Goal: Task Accomplishment & Management: Use online tool/utility

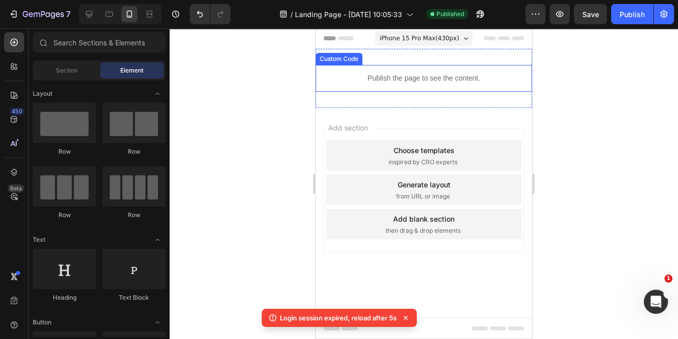
click at [355, 80] on p "Publish the page to see the content." at bounding box center [423, 78] width 216 height 11
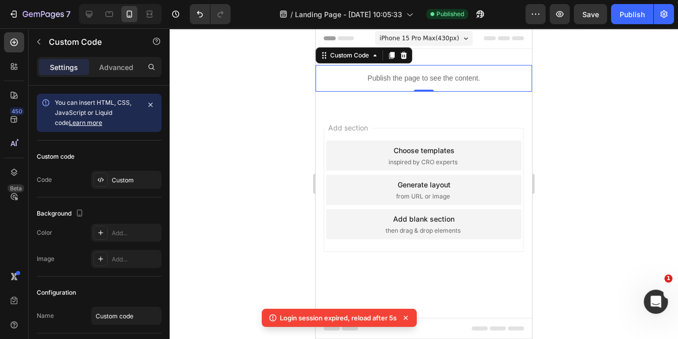
click at [355, 80] on p "Publish the page to see the content." at bounding box center [423, 78] width 216 height 11
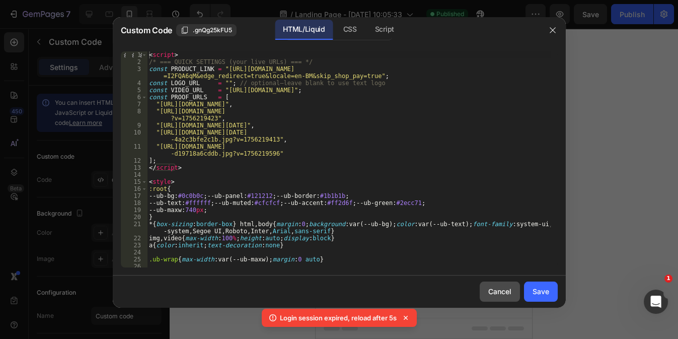
click at [503, 292] on div "Cancel" at bounding box center [499, 291] width 23 height 11
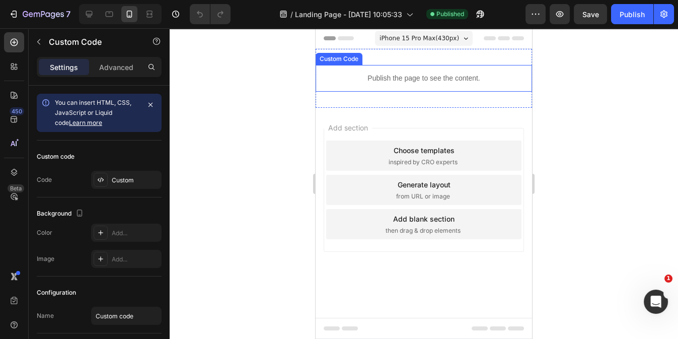
click at [346, 74] on p "Publish the page to see the content." at bounding box center [423, 78] width 216 height 11
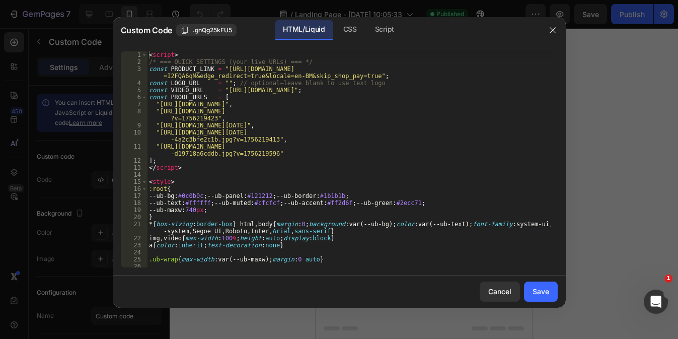
click at [346, 74] on div "< script > /* === QUICK SETTINGS (your live URLs) === */ const PRODUCT_LINK = "…" at bounding box center [348, 166] width 403 height 230
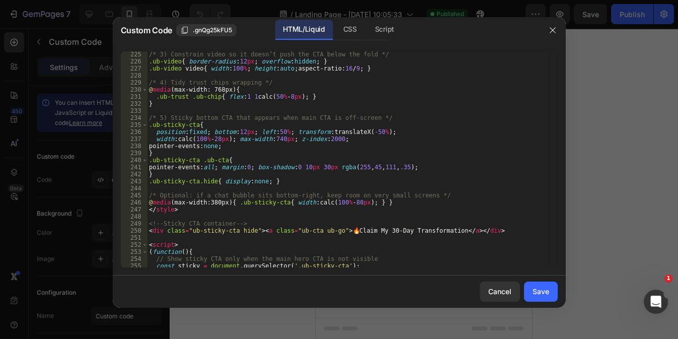
scroll to position [1770, 0]
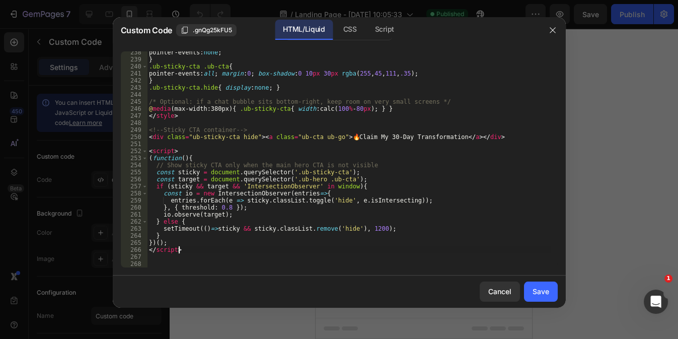
click at [188, 251] on div "pointer-events : none ; } .ub-sticky-cta .ub-cta { pointer-events : all ; margi…" at bounding box center [348, 164] width 403 height 230
type textarea "</script>"
click at [158, 256] on div "pointer-events : none ; } .ub-sticky-cta .ub-cta { pointer-events : all ; margi…" at bounding box center [348, 164] width 403 height 230
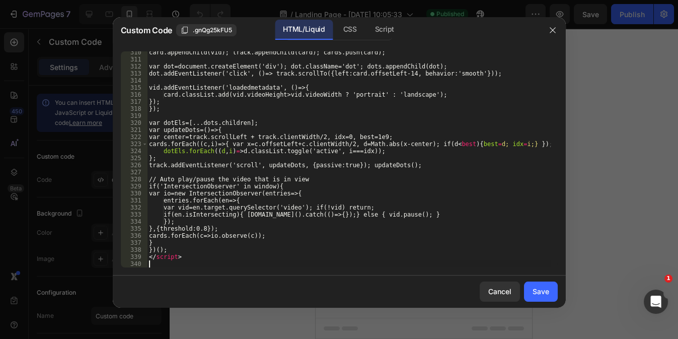
scroll to position [2277, 0]
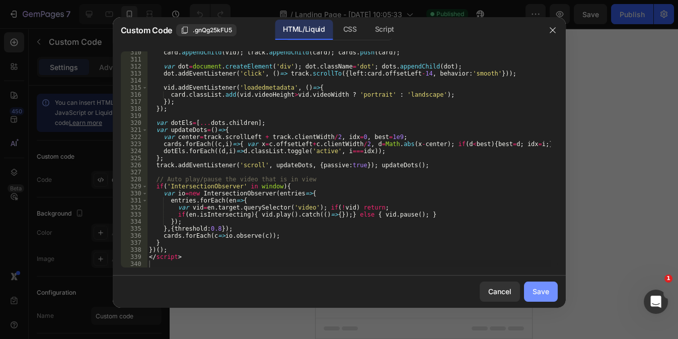
click at [539, 296] on button "Save" at bounding box center [541, 291] width 34 height 20
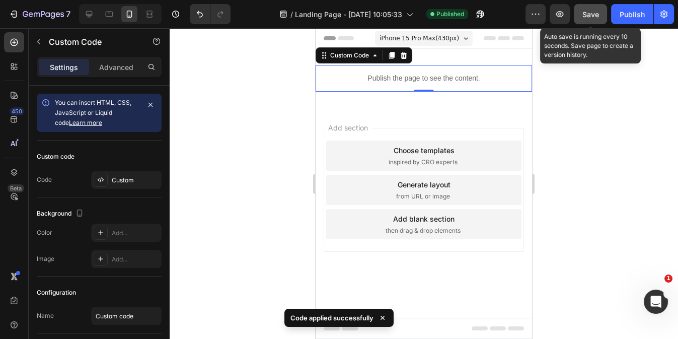
click at [591, 16] on span "Save" at bounding box center [590, 14] width 17 height 9
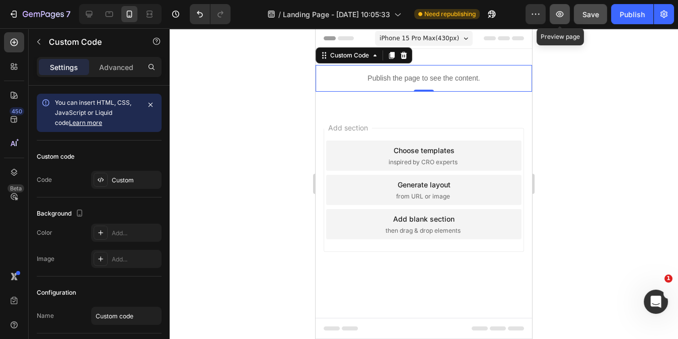
click at [560, 16] on icon "button" at bounding box center [559, 14] width 10 height 10
click at [623, 20] on button "Publish" at bounding box center [632, 14] width 42 height 20
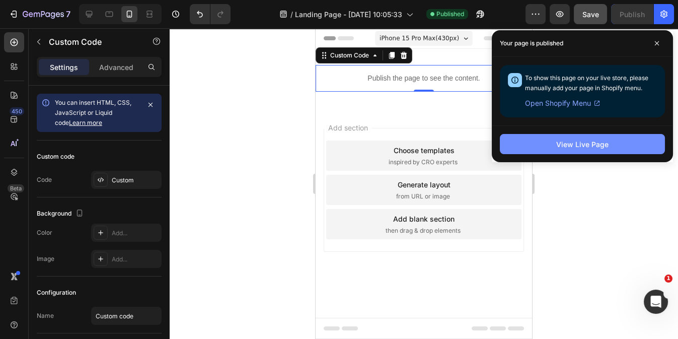
click at [550, 146] on button "View Live Page" at bounding box center [582, 144] width 165 height 20
